Goal: Task Accomplishment & Management: Complete application form

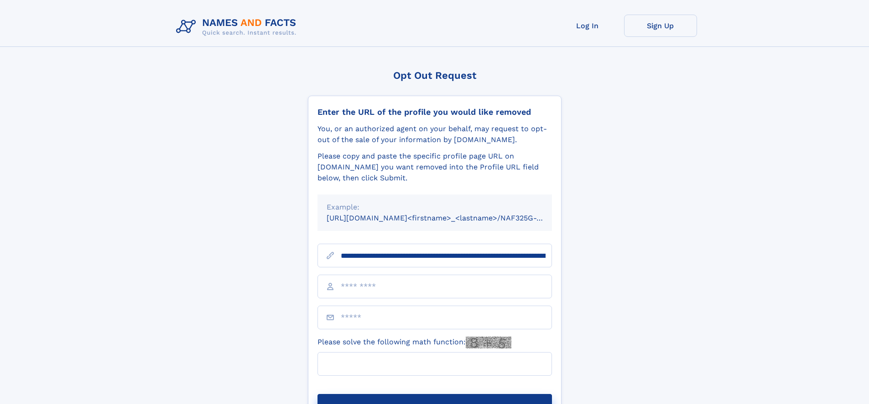
scroll to position [0, 106]
type input "**********"
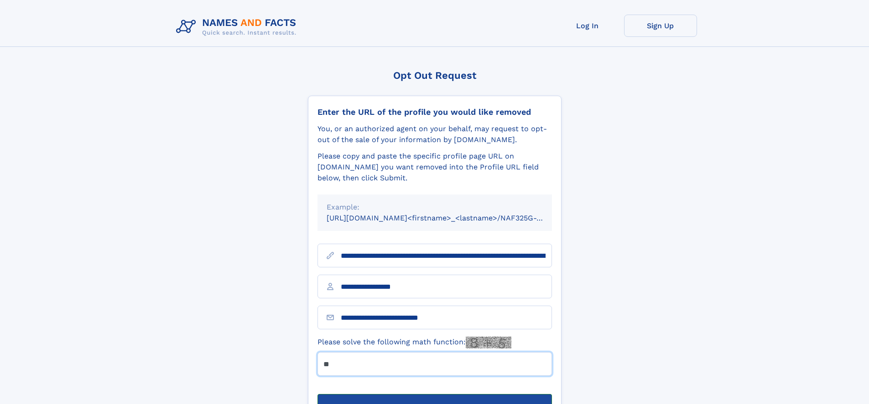
type input "**"
click at [434, 394] on button "Submit Opt Out Request" at bounding box center [434, 408] width 234 height 29
